Goal: Task Accomplishment & Management: Use online tool/utility

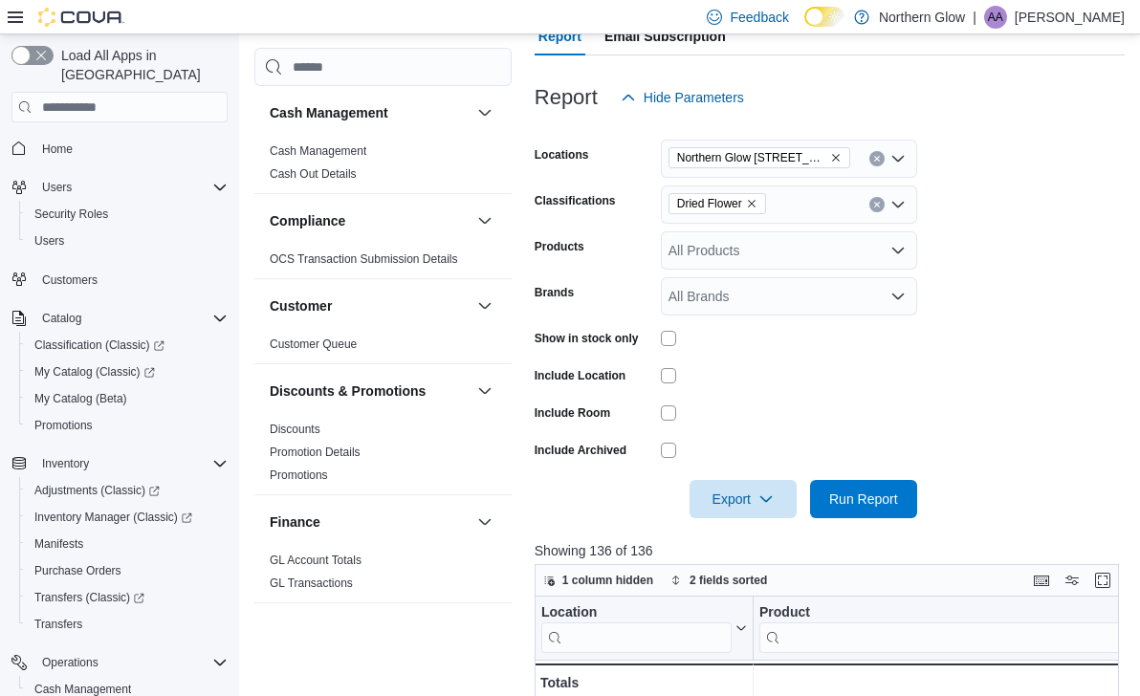
scroll to position [402, 0]
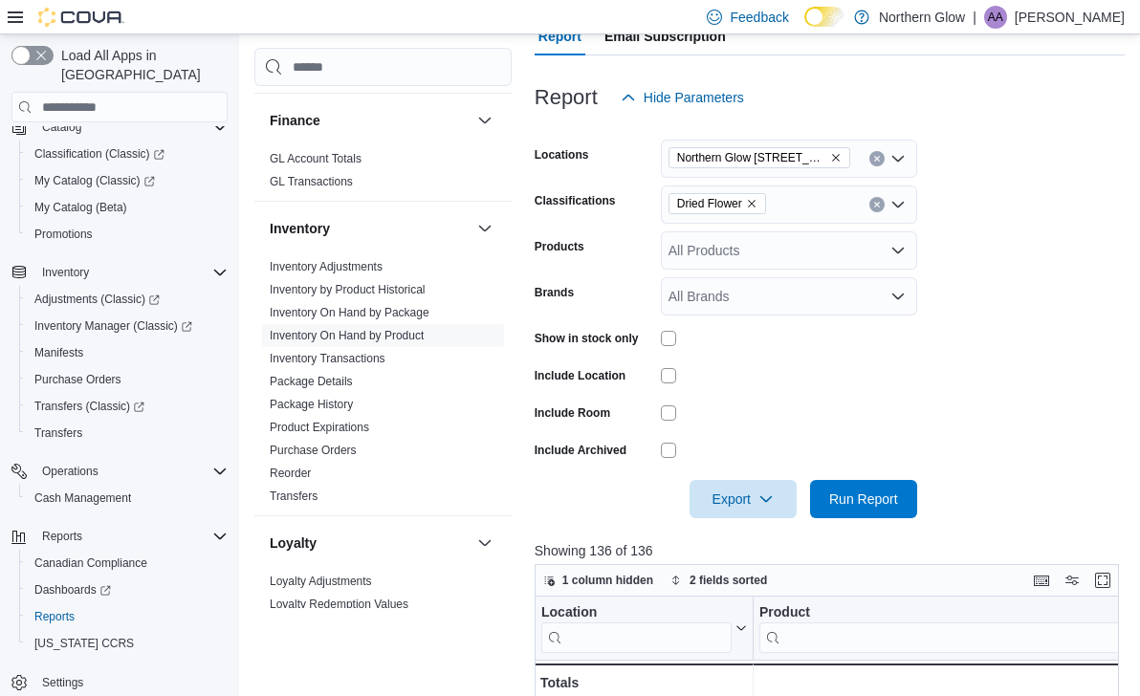
click at [1090, 315] on form "Locations [GEOGRAPHIC_DATA] [STREET_ADDRESS][PERSON_NAME] Classifications Dried…" at bounding box center [830, 318] width 590 height 402
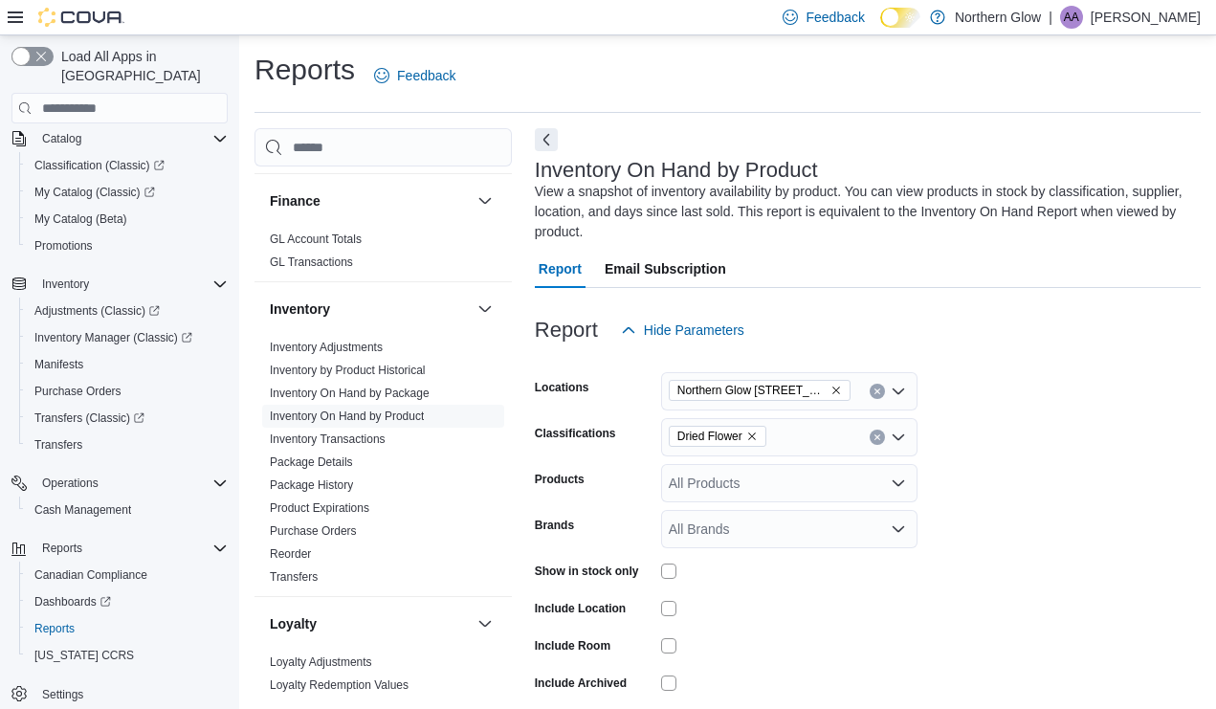
scroll to position [181, 0]
click at [752, 434] on icon "Remove Dried Flower from selection in this group" at bounding box center [751, 435] width 11 height 11
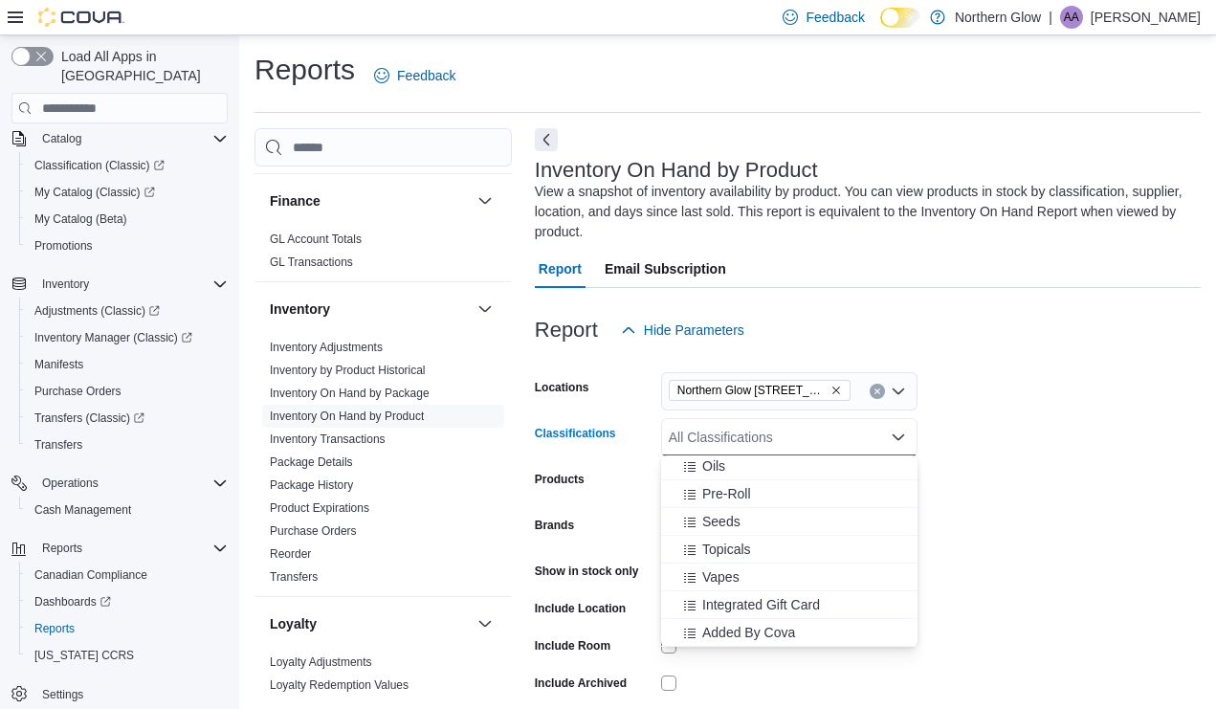
scroll to position [585, 0]
click at [726, 551] on span "Topicals" at bounding box center [726, 548] width 49 height 19
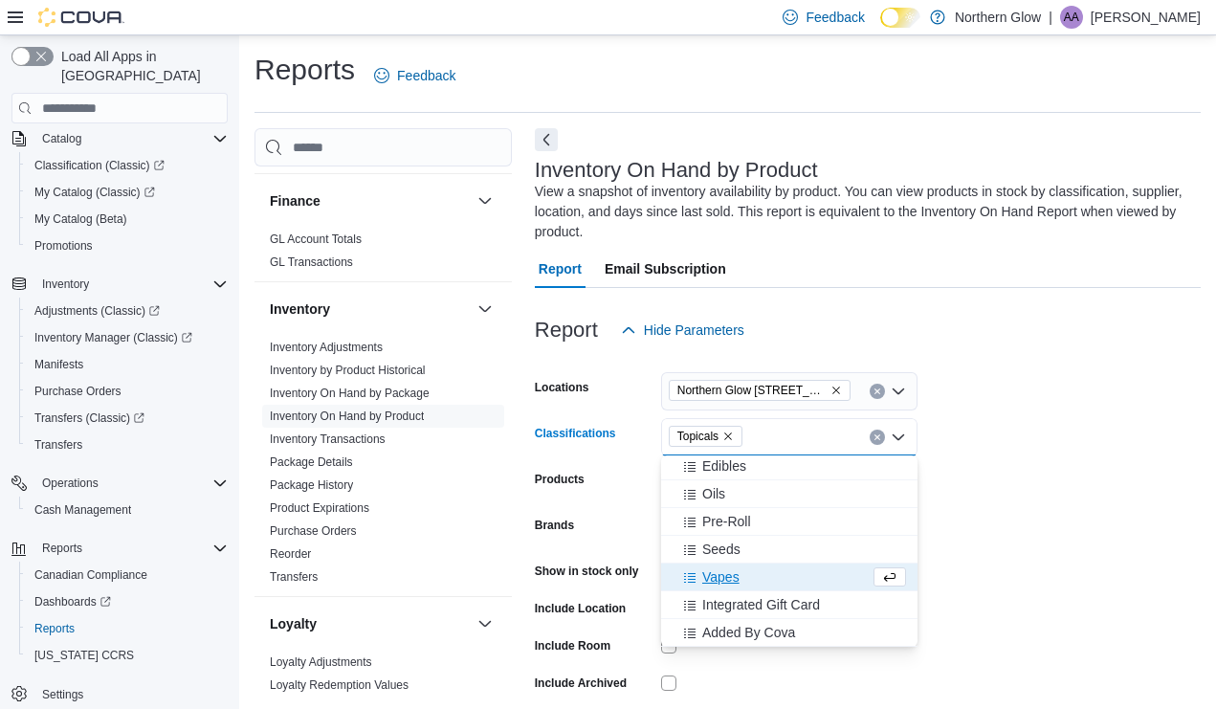
scroll to position [558, 0]
click at [716, 499] on span "Oils" at bounding box center [713, 493] width 23 height 19
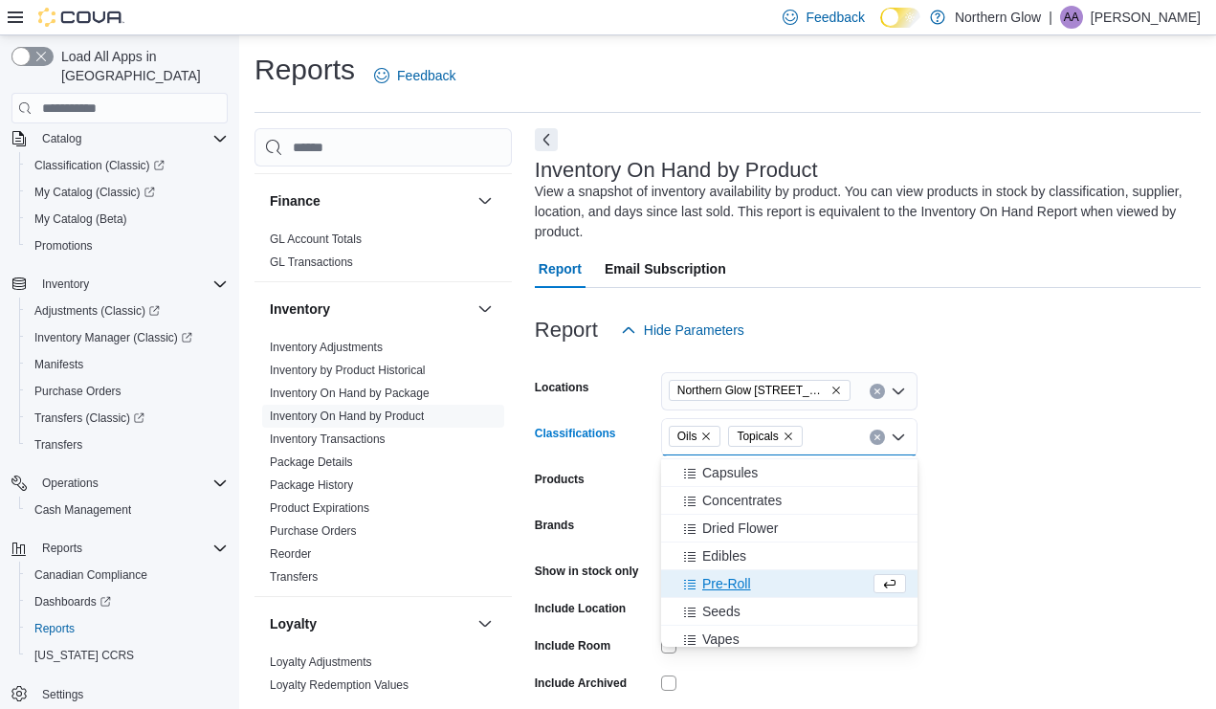
scroll to position [451, 0]
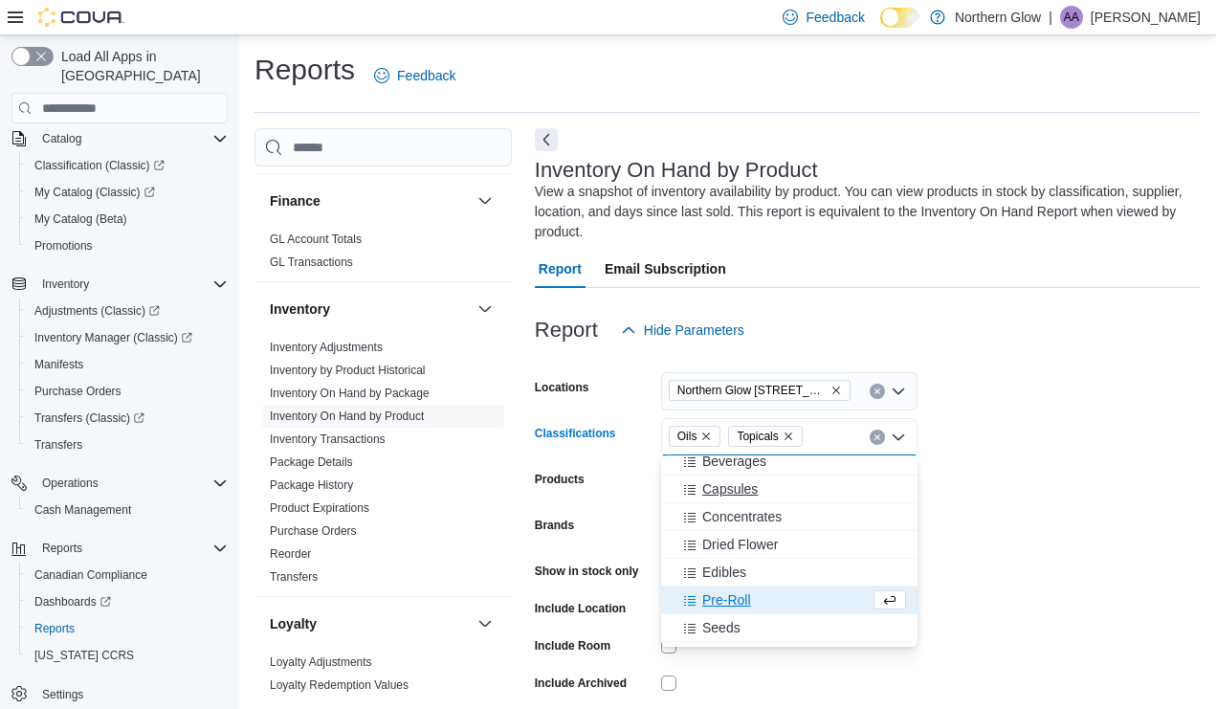
click at [747, 492] on span "Capsules" at bounding box center [729, 488] width 55 height 19
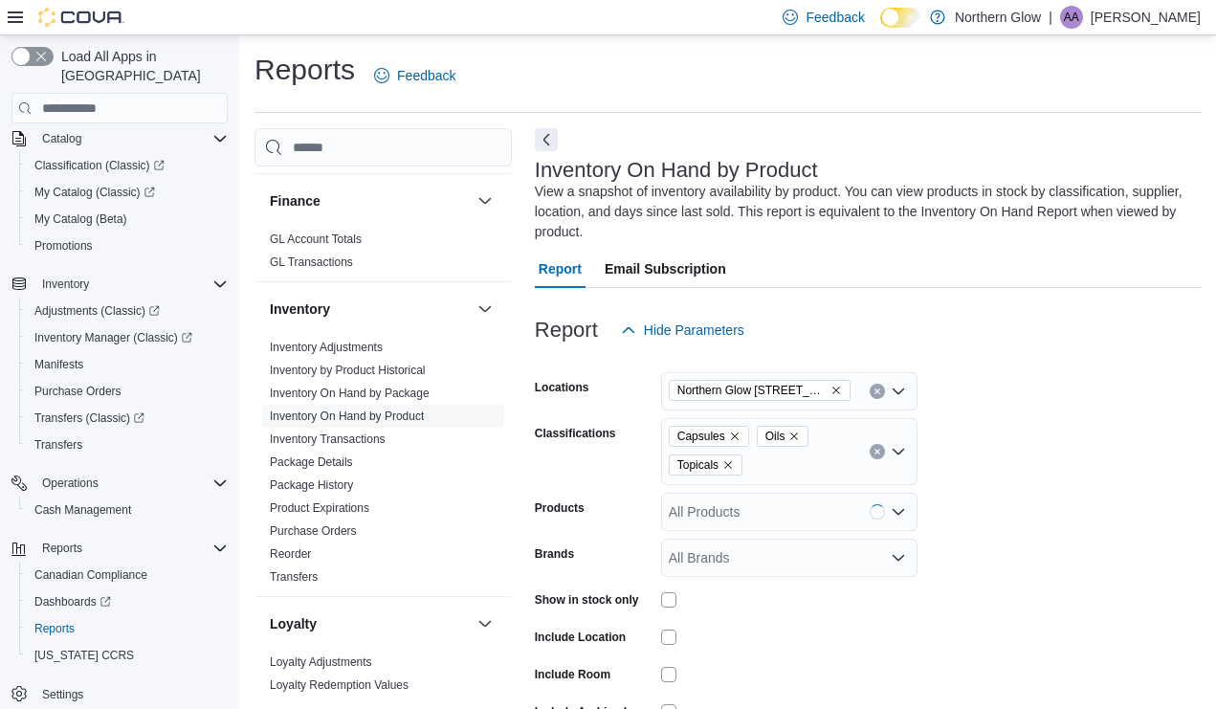
click at [1139, 524] on form "Locations [GEOGRAPHIC_DATA] [STREET_ADDRESS][PERSON_NAME] Classifications Capsu…" at bounding box center [868, 564] width 666 height 430
click at [833, 476] on div "Capsules Oils Topicals" at bounding box center [789, 451] width 256 height 67
type input "***"
click at [756, 496] on div "Seeds" at bounding box center [788, 497] width 233 height 19
click at [1090, 537] on form "Locations [GEOGRAPHIC_DATA] [STREET_ADDRESS][PERSON_NAME] Classifications Capsu…" at bounding box center [868, 564] width 666 height 430
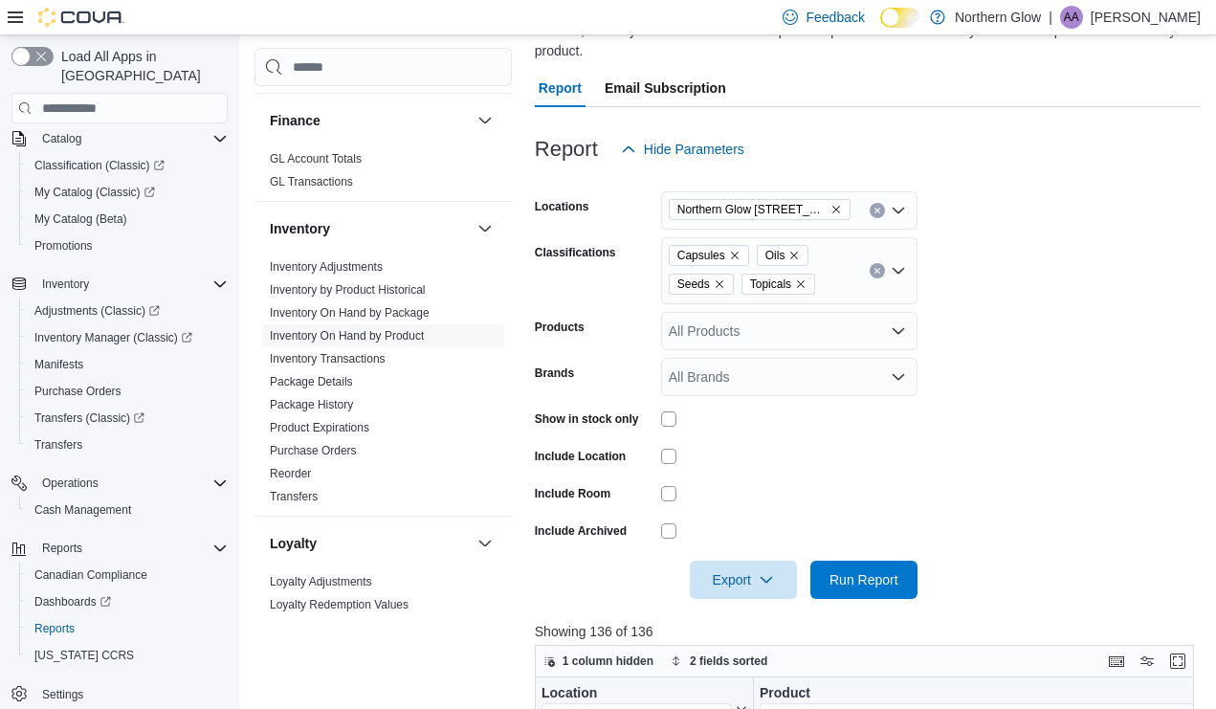
scroll to position [189, 0]
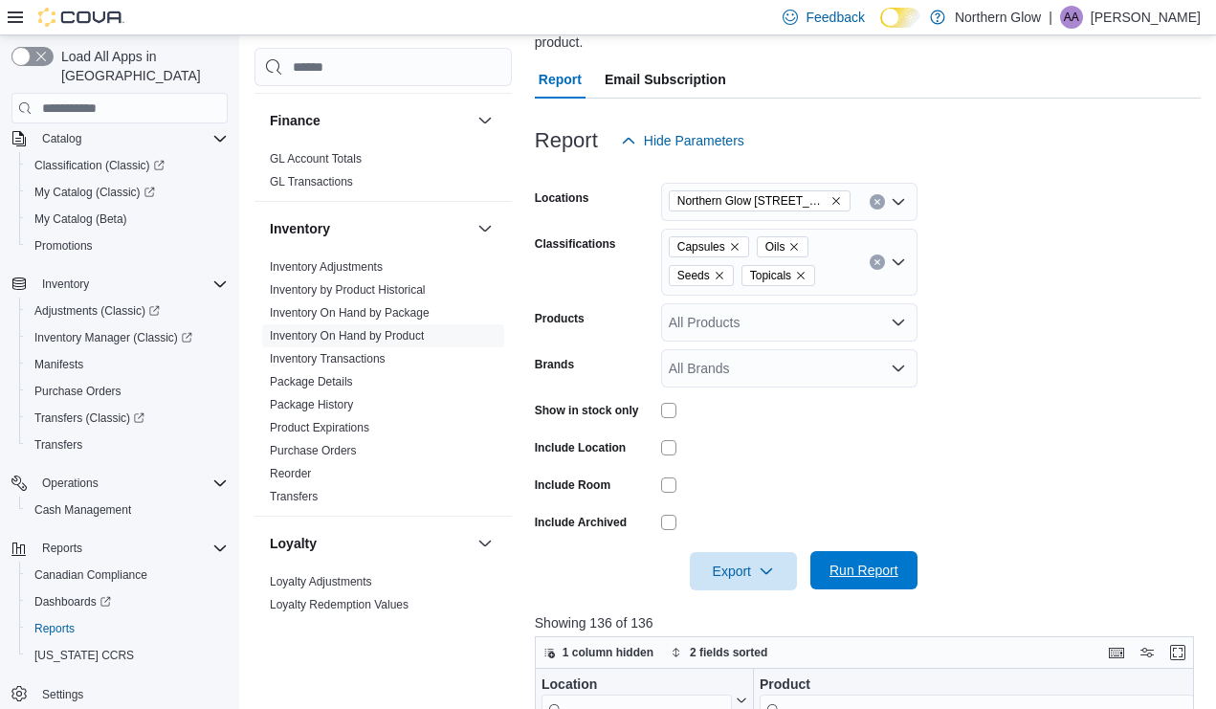
click at [862, 572] on span "Run Report" at bounding box center [863, 569] width 69 height 19
click at [763, 569] on icon "button" at bounding box center [765, 570] width 11 height 6
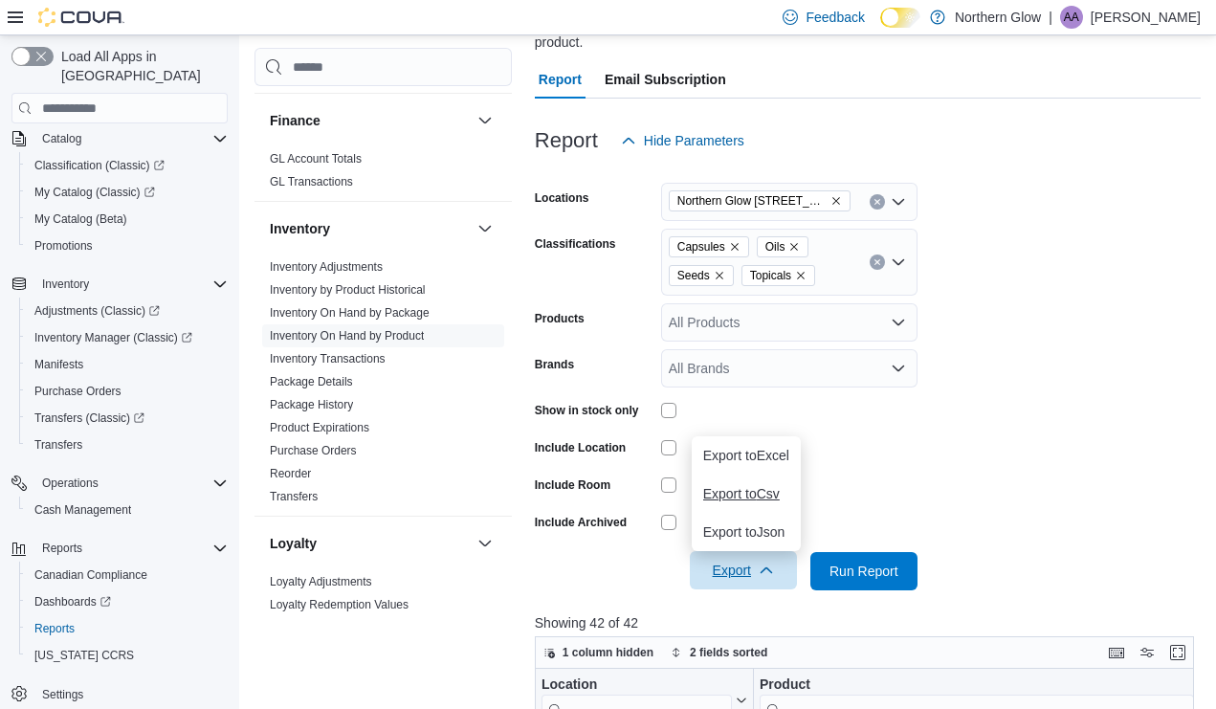
click at [778, 500] on span "Export to Csv" at bounding box center [746, 493] width 86 height 15
click at [882, 260] on button "Clear input" at bounding box center [876, 261] width 15 height 15
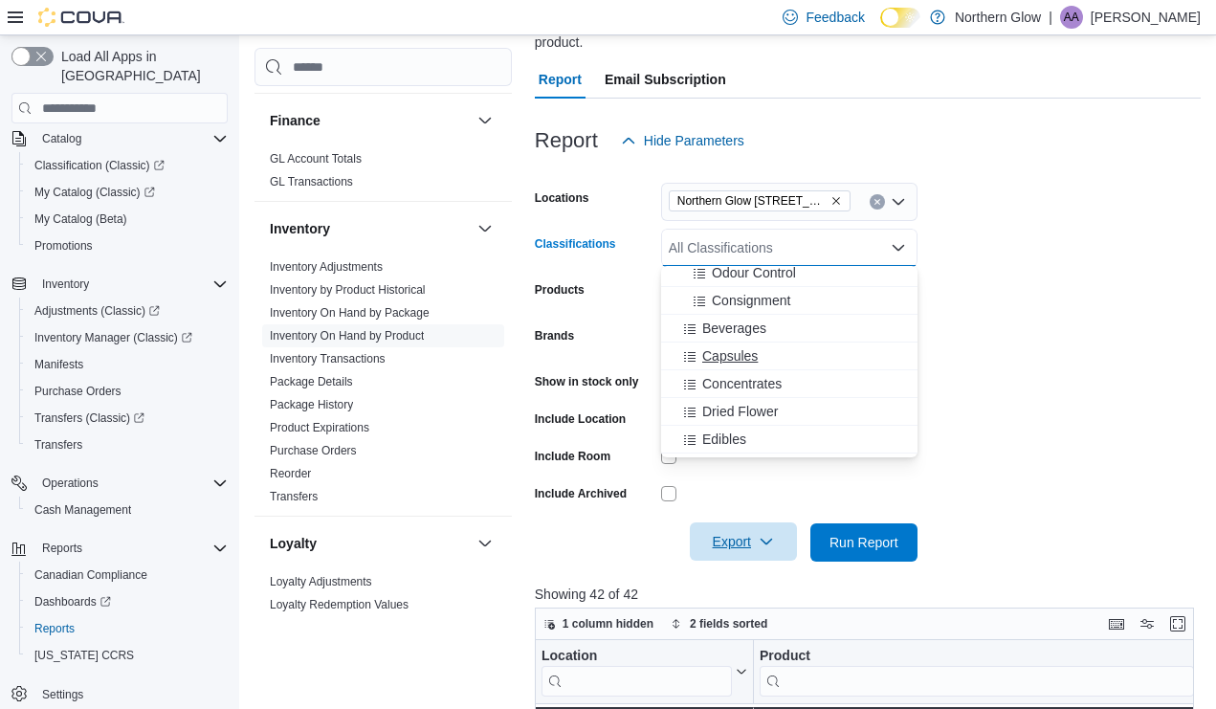
scroll to position [401, 0]
click at [718, 428] on span "Edibles" at bounding box center [724, 433] width 44 height 19
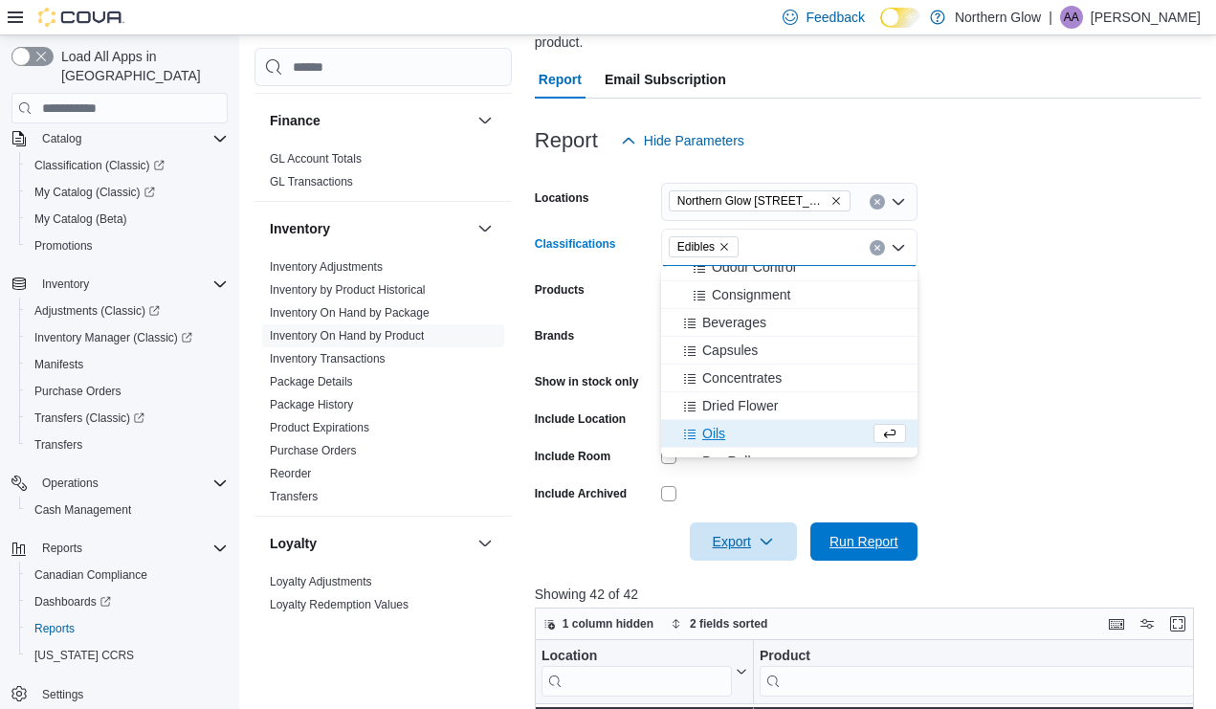
click at [876, 544] on span "Run Report" at bounding box center [863, 541] width 69 height 19
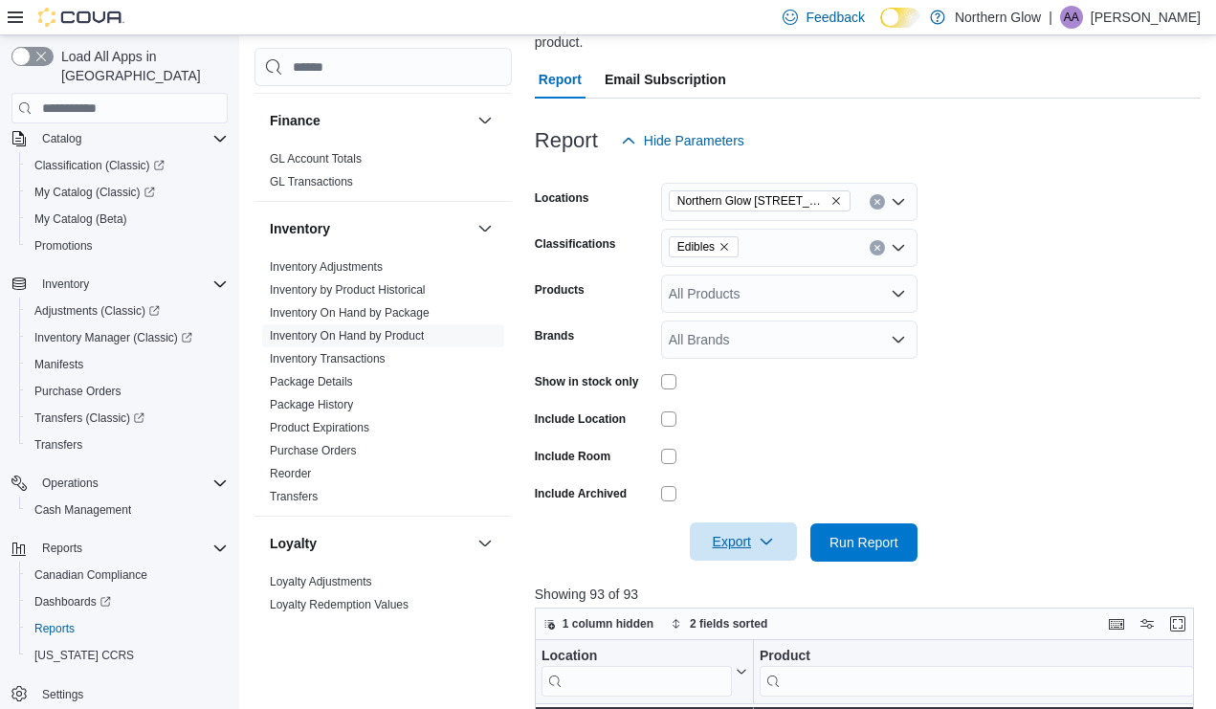
click at [747, 540] on span "Export" at bounding box center [743, 541] width 84 height 38
click at [773, 621] on span "Export to Csv" at bounding box center [746, 617] width 86 height 15
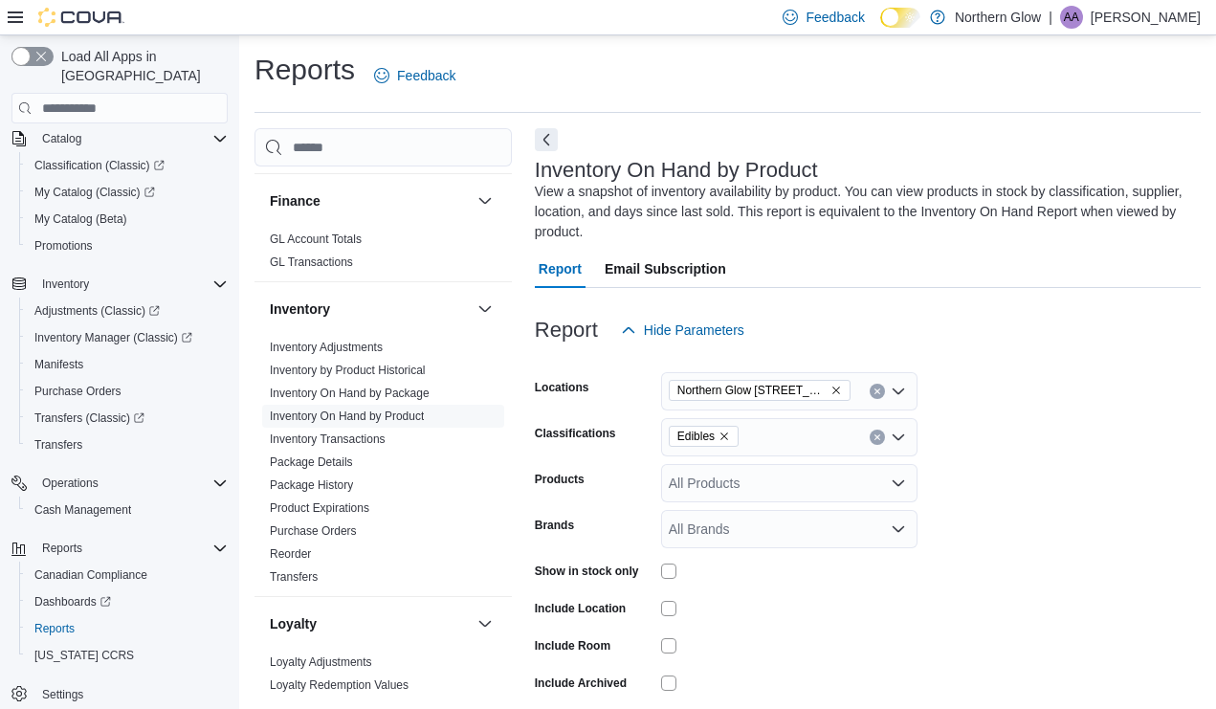
click at [1023, 425] on form "Locations [GEOGRAPHIC_DATA] [STREET_ADDRESS][PERSON_NAME] Classifications Edibl…" at bounding box center [868, 550] width 666 height 402
click at [1020, 313] on div "Report Hide Parameters" at bounding box center [868, 330] width 666 height 38
click at [876, 439] on icon "Clear input" at bounding box center [877, 437] width 8 height 8
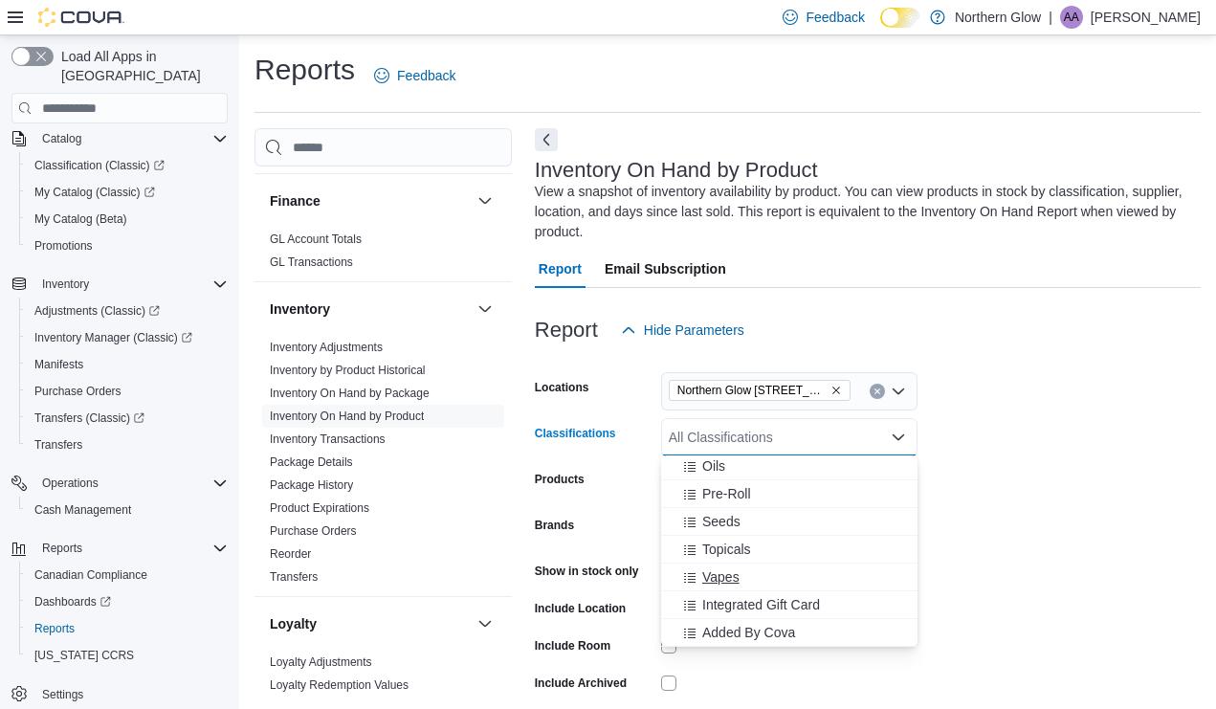
click at [728, 577] on span "Vapes" at bounding box center [720, 576] width 37 height 19
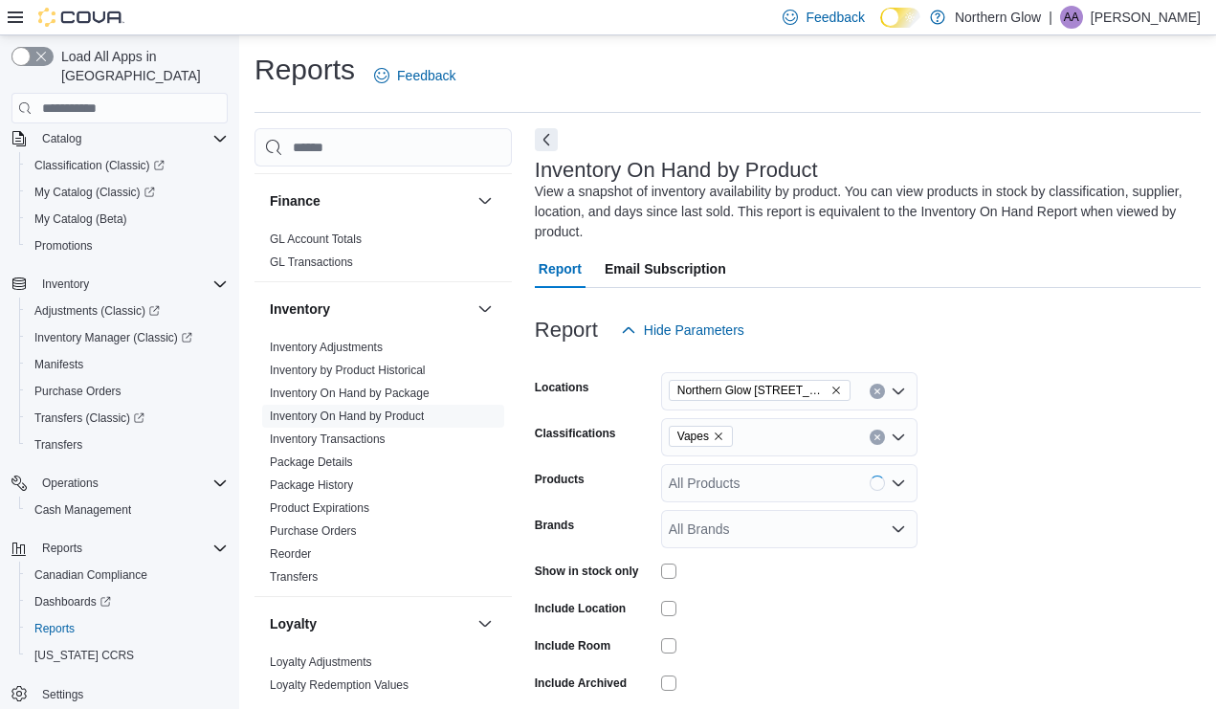
click at [1041, 556] on form "Locations [GEOGRAPHIC_DATA] [STREET_ADDRESS][PERSON_NAME] Classifications Vapes…" at bounding box center [868, 550] width 666 height 402
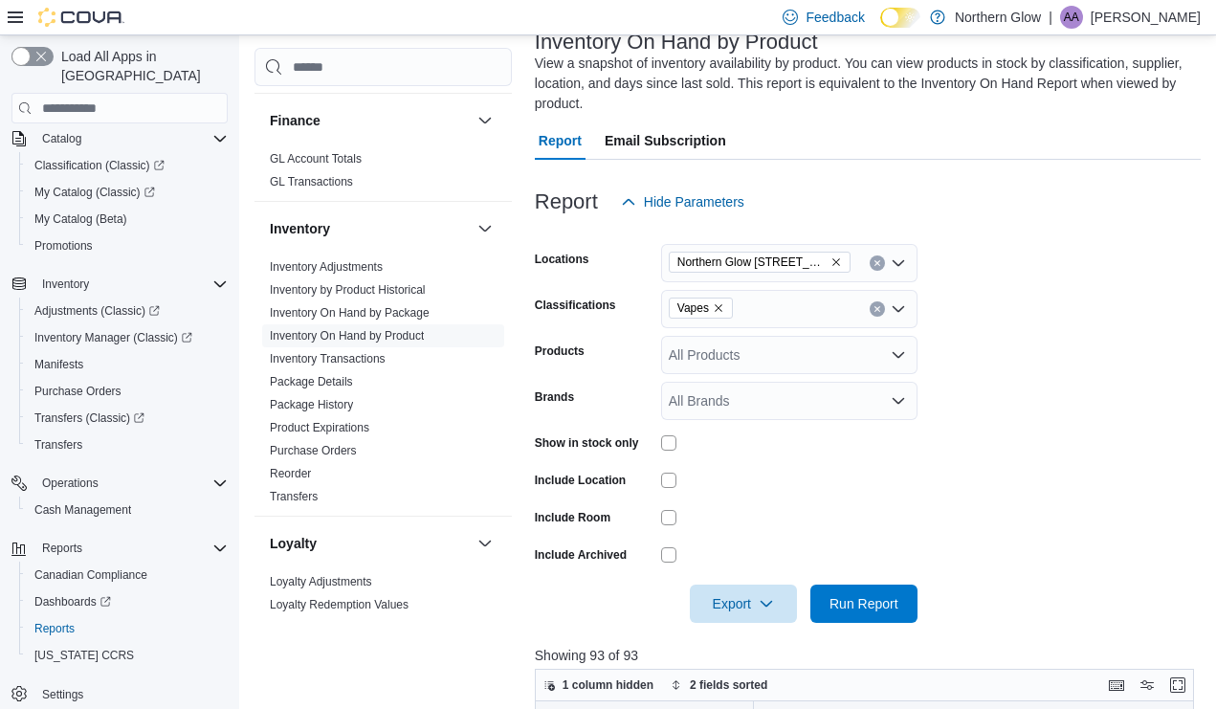
scroll to position [238, 0]
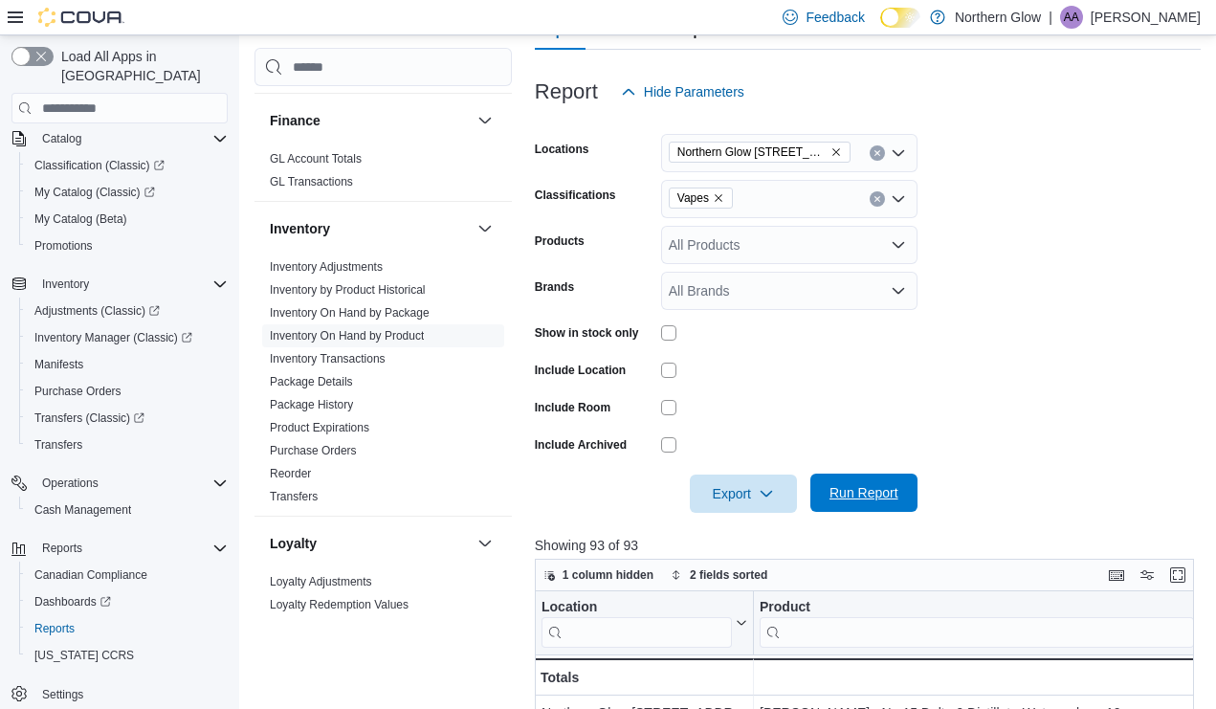
click at [867, 501] on span "Run Report" at bounding box center [863, 492] width 69 height 19
click at [741, 496] on span "Export" at bounding box center [743, 492] width 84 height 38
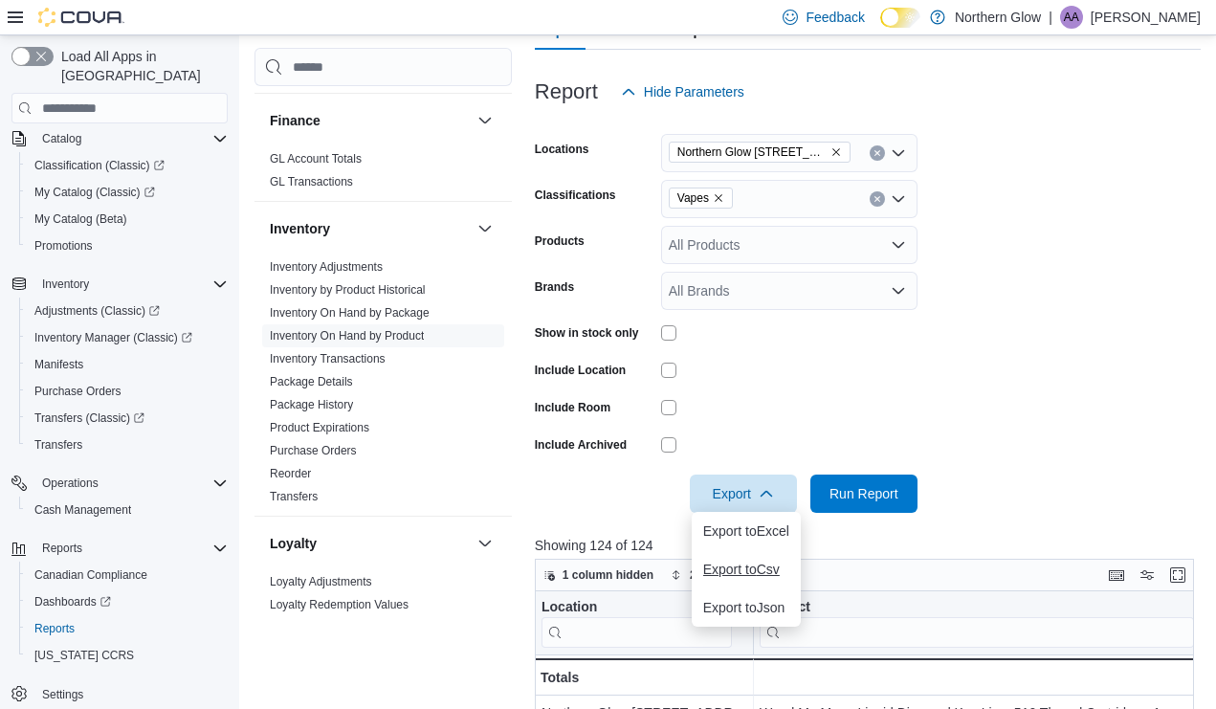
click at [752, 574] on span "Export to Csv" at bounding box center [746, 568] width 86 height 15
click at [1120, 274] on form "Locations [GEOGRAPHIC_DATA] [STREET_ADDRESS][PERSON_NAME] Classifications Vapes…" at bounding box center [868, 312] width 666 height 402
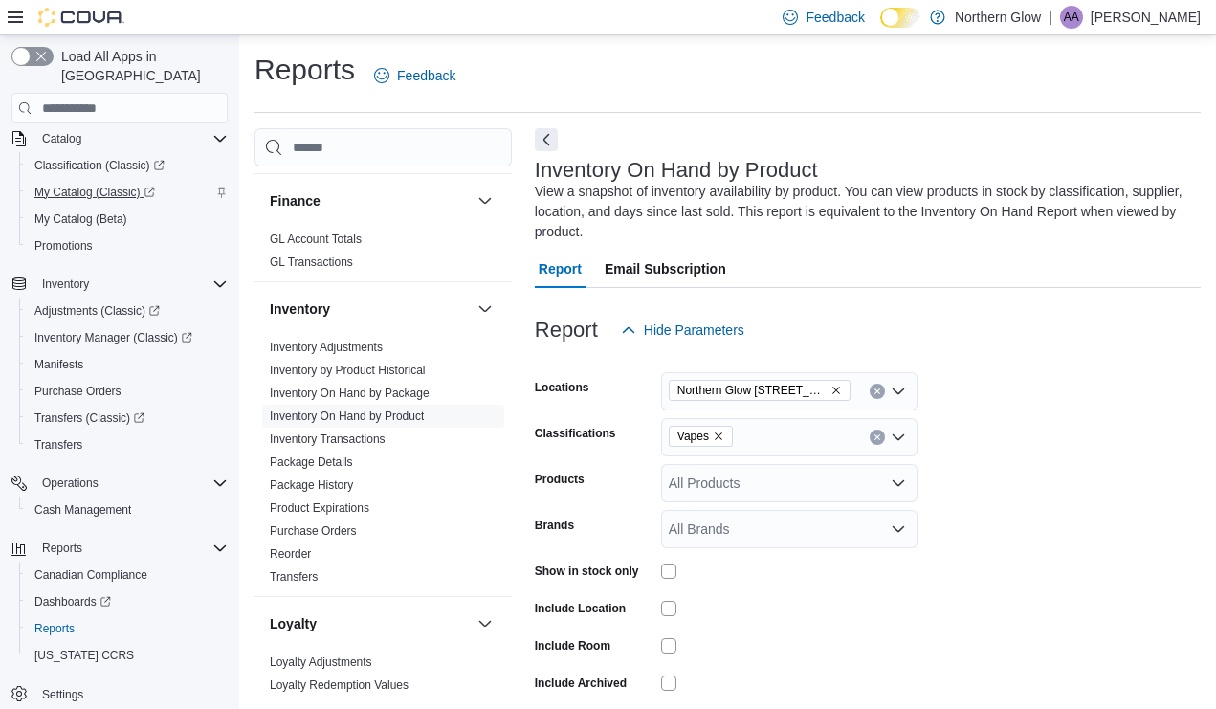
click at [111, 185] on span "My Catalog (Classic)" at bounding box center [94, 192] width 121 height 15
